Goal: Share content

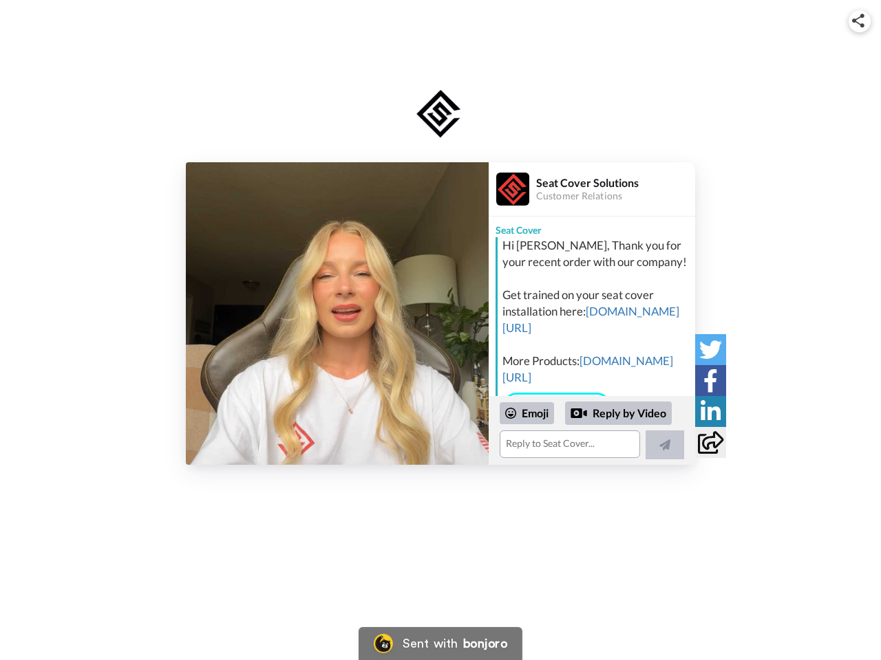
click at [859, 21] on img at bounding box center [858, 21] width 12 height 14
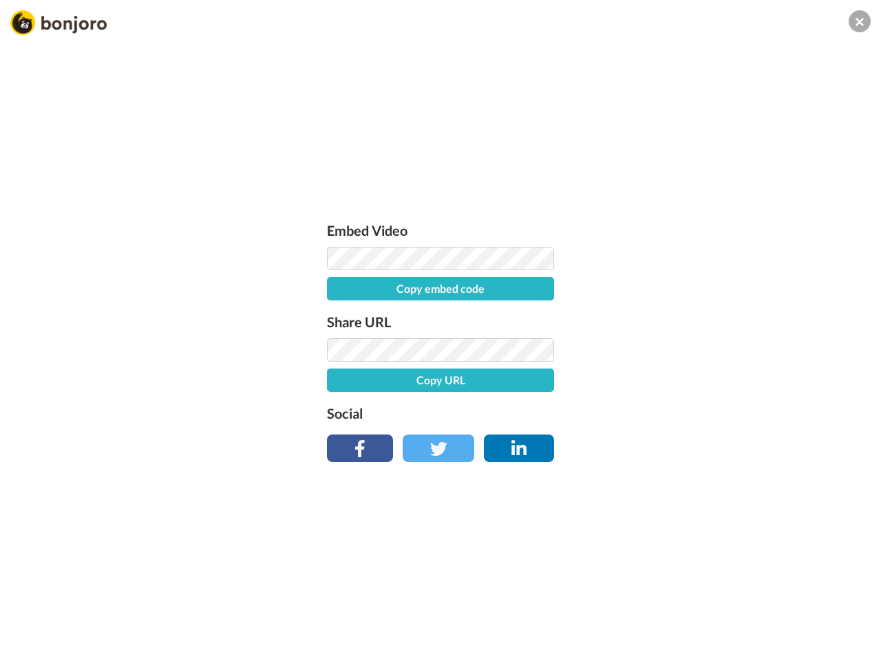
click at [337, 314] on label "Share URL" at bounding box center [440, 322] width 227 height 22
click at [592, 431] on div "Embed Video Copy embed code Share URL Copy URL Social" at bounding box center [440, 404] width 881 height 660
click at [527, 413] on label "Social" at bounding box center [440, 413] width 227 height 22
click at [618, 413] on div "Embed Video Copy embed code Share URL Copy URL Social" at bounding box center [440, 404] width 881 height 660
click at [665, 445] on div "Embed Video Copy embed code Share URL Copy URL Social" at bounding box center [440, 404] width 881 height 660
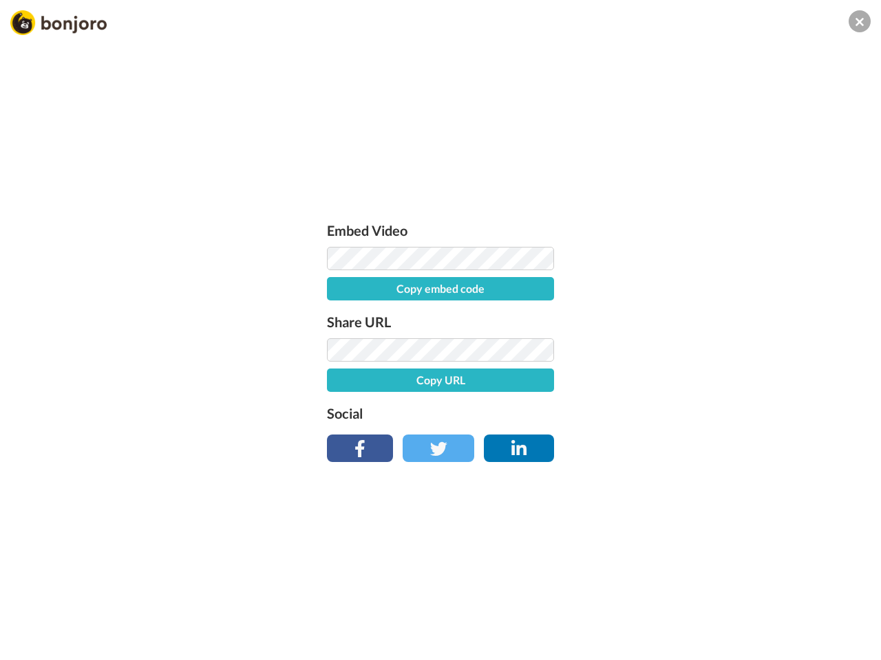
click at [710, 349] on div "Embed Video Copy embed code Share URL Copy URL Social" at bounding box center [440, 404] width 881 height 660
click at [710, 380] on div "Embed Video Copy embed code Share URL Copy URL Social" at bounding box center [440, 404] width 881 height 660
click at [710, 411] on div "Embed Video Copy embed code Share URL Copy URL Social" at bounding box center [440, 404] width 881 height 660
click at [710, 442] on div "Embed Video Copy embed code Share URL Copy URL Social" at bounding box center [440, 404] width 881 height 660
